Goal: Use online tool/utility: Utilize a website feature to perform a specific function

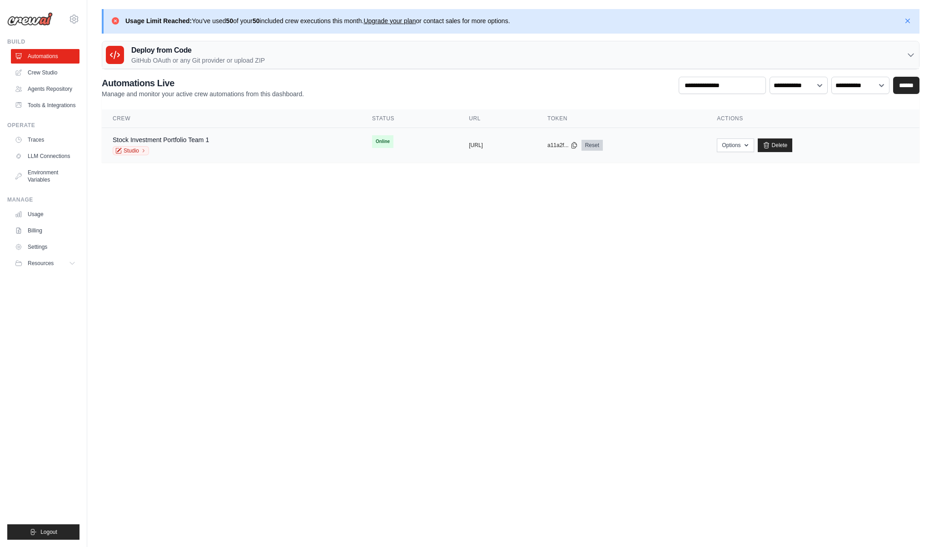
click at [603, 145] on link "Reset" at bounding box center [591, 145] width 21 height 11
click at [139, 151] on link "Studio" at bounding box center [131, 150] width 36 height 9
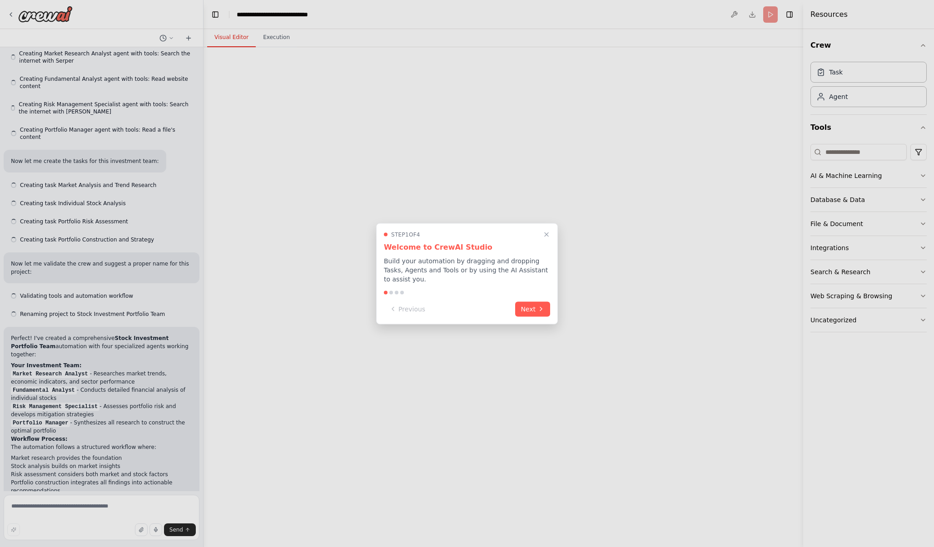
scroll to position [399, 0]
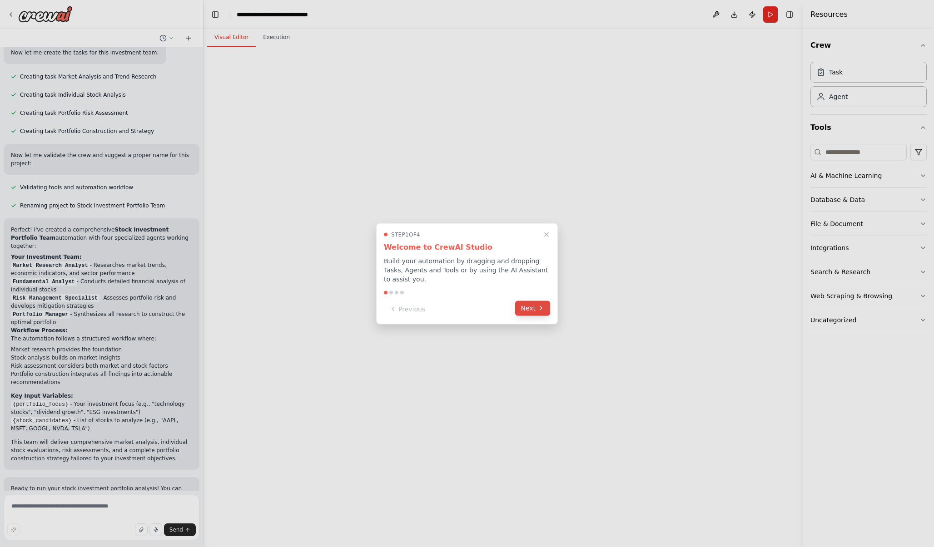
click at [535, 308] on button "Next" at bounding box center [532, 308] width 35 height 15
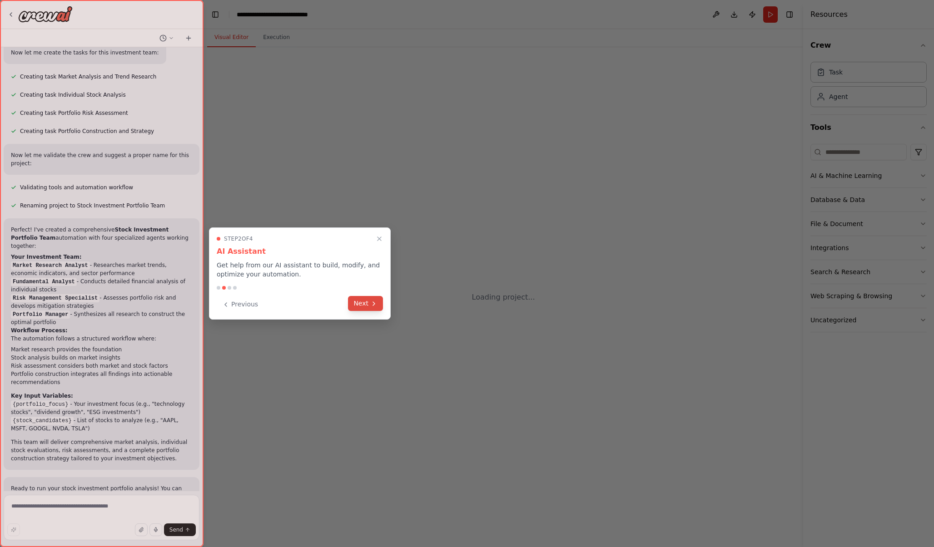
click at [372, 305] on icon at bounding box center [373, 303] width 7 height 7
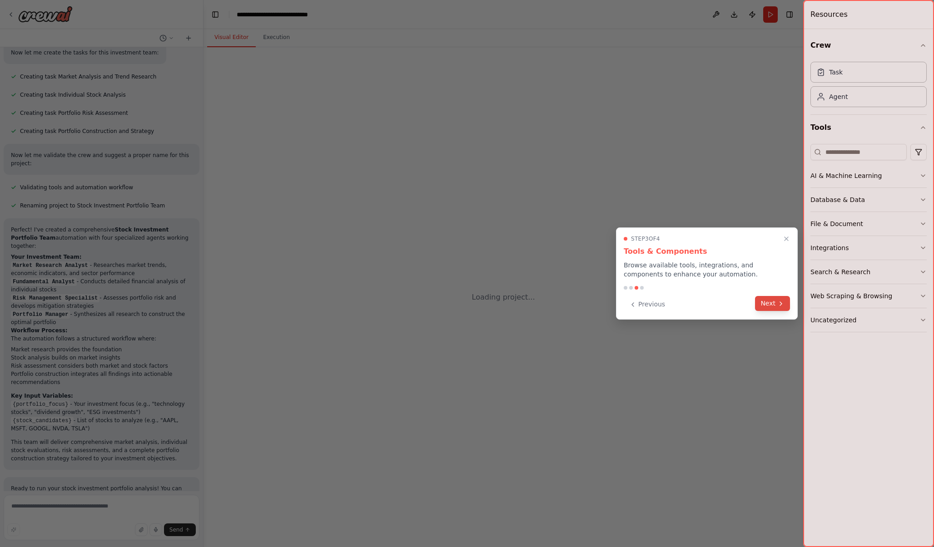
click at [774, 307] on button "Next" at bounding box center [772, 303] width 35 height 15
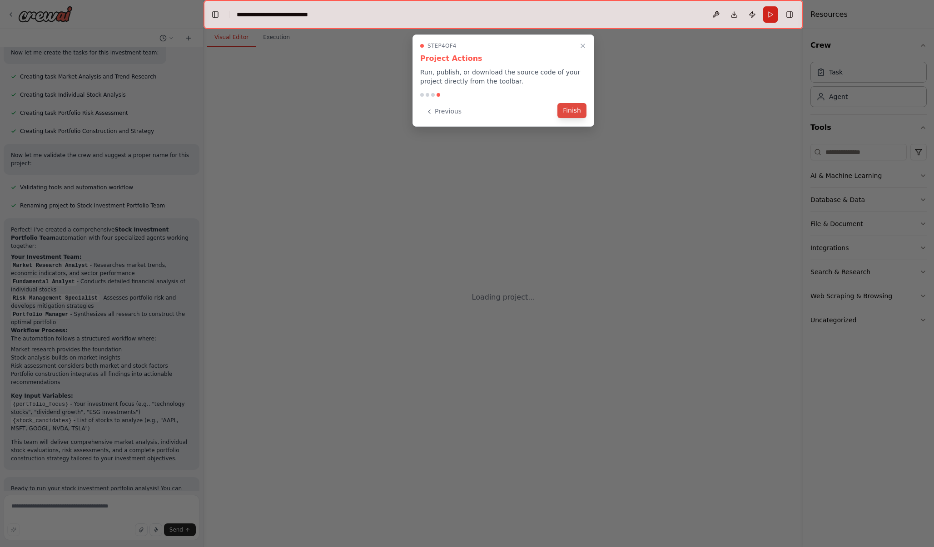
click at [573, 110] on button "Finish" at bounding box center [571, 110] width 29 height 15
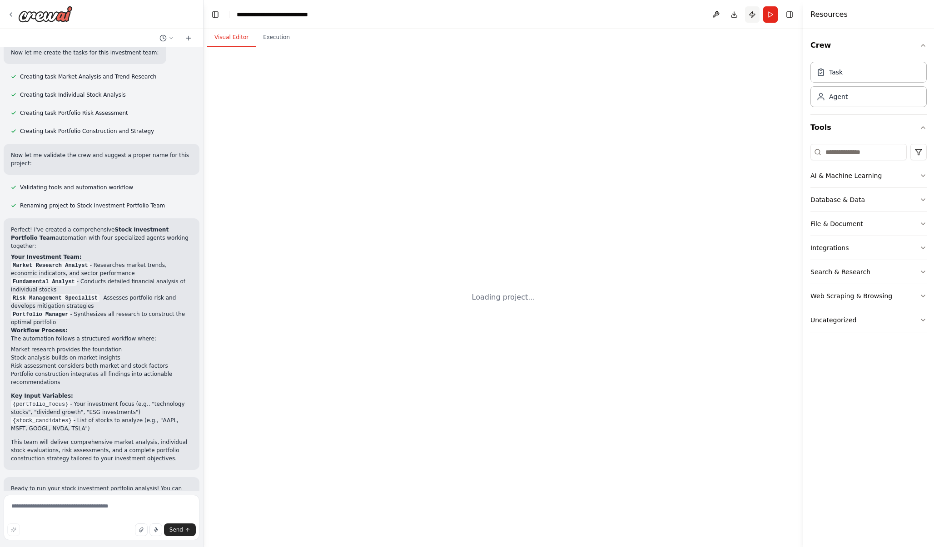
click at [752, 12] on button "Publish" at bounding box center [752, 14] width 15 height 16
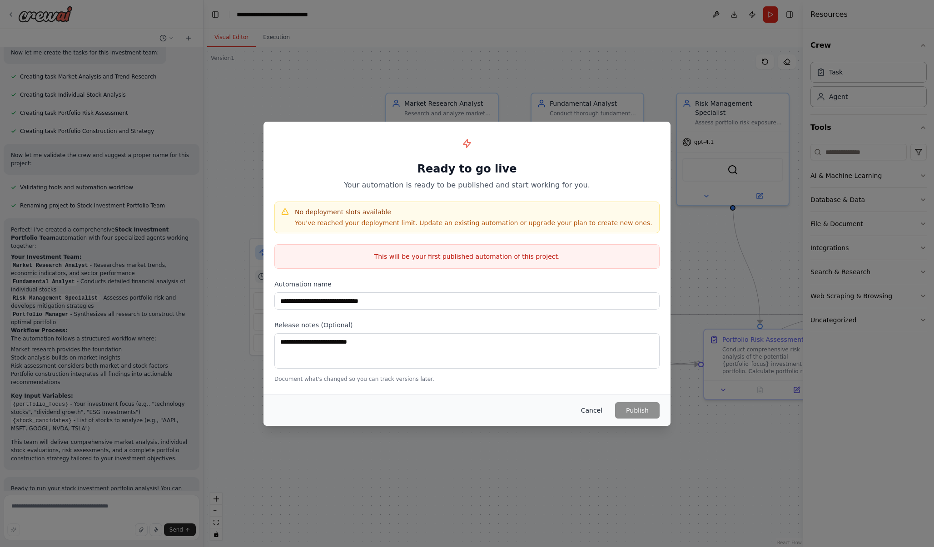
click at [591, 415] on button "Cancel" at bounding box center [592, 410] width 36 height 16
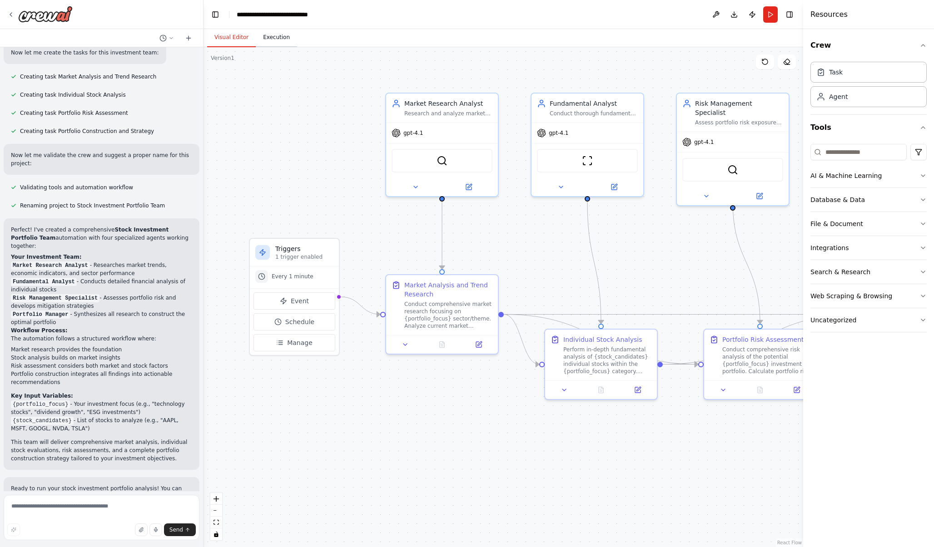
click at [277, 39] on button "Execution" at bounding box center [276, 37] width 41 height 19
